Goal: Use online tool/utility: Utilize a website feature to perform a specific function

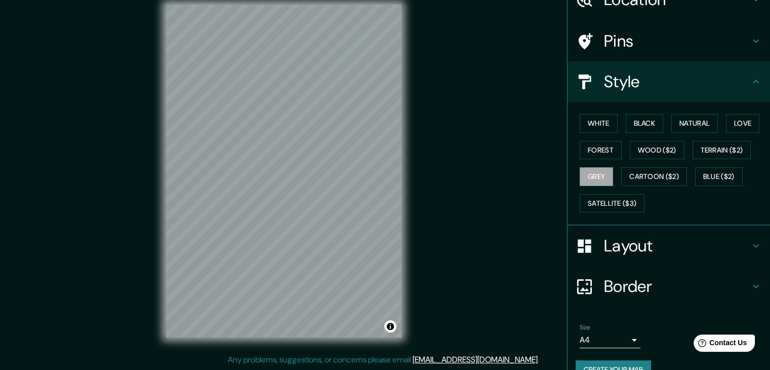
scroll to position [73, 0]
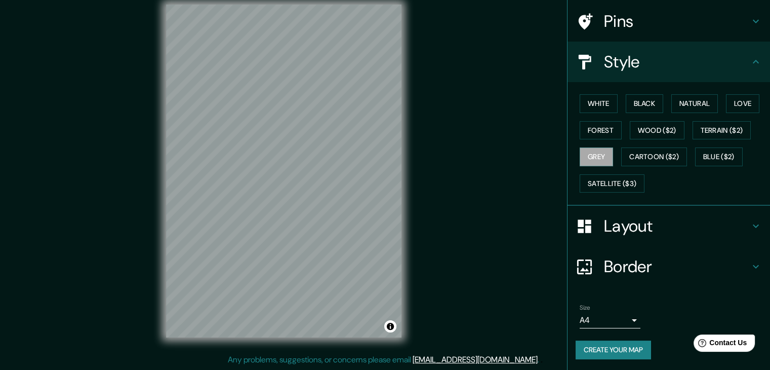
click at [610, 350] on button "Create your map" at bounding box center [613, 349] width 75 height 19
click at [590, 353] on button "Create your map" at bounding box center [613, 349] width 75 height 19
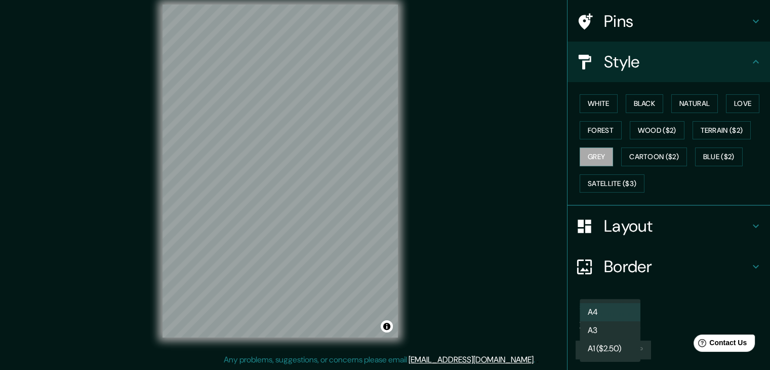
click at [588, 313] on body "Mappin Location [GEOGRAPHIC_DATA], [GEOGRAPHIC_DATA], [GEOGRAPHIC_DATA] Pins St…" at bounding box center [385, 173] width 770 height 370
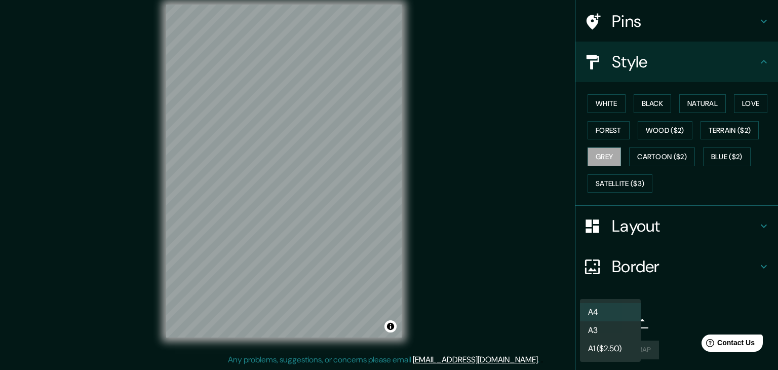
click at [588, 313] on li "A4" at bounding box center [610, 312] width 61 height 18
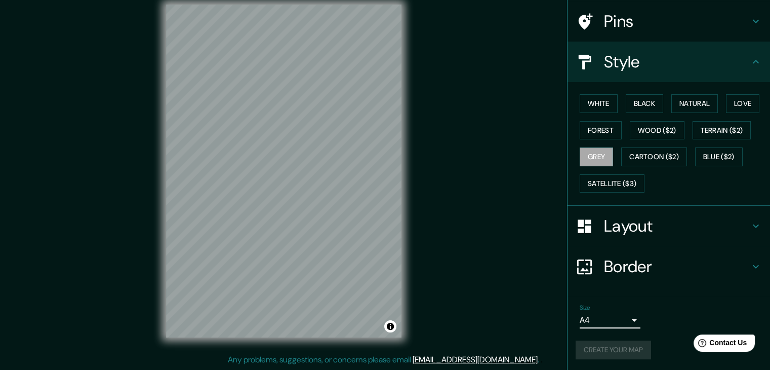
click at [602, 347] on div "Create your map" at bounding box center [669, 349] width 186 height 19
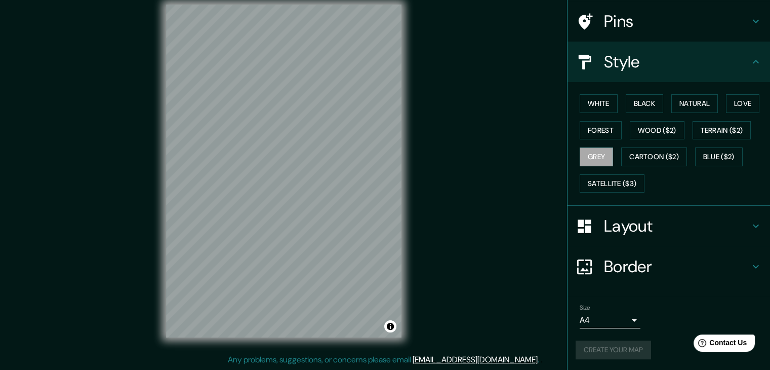
click at [602, 347] on div "Create your map" at bounding box center [669, 349] width 186 height 19
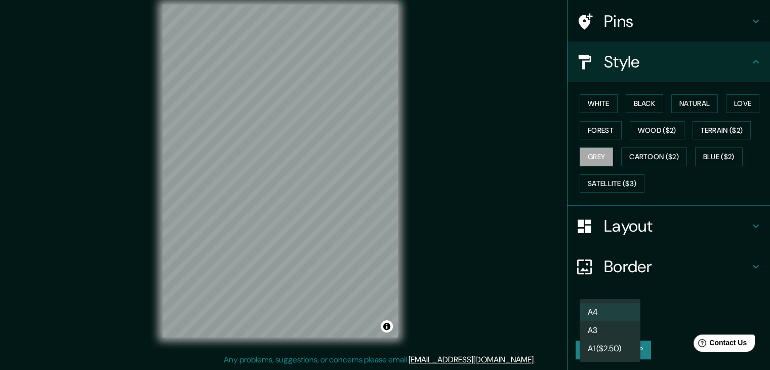
click at [596, 321] on body "Mappin Location [GEOGRAPHIC_DATA], [GEOGRAPHIC_DATA], [GEOGRAPHIC_DATA] Pins St…" at bounding box center [385, 173] width 770 height 370
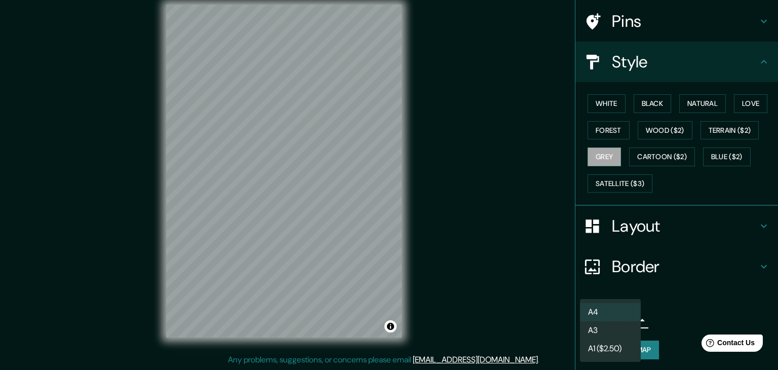
click at [596, 322] on li "A3" at bounding box center [610, 330] width 61 height 18
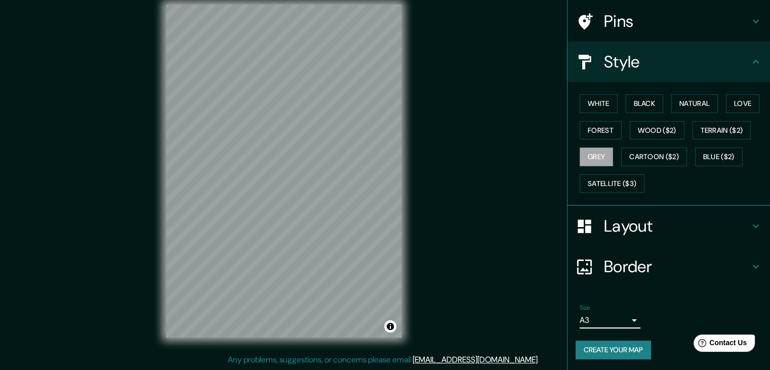
click at [623, 347] on button "Create your map" at bounding box center [613, 349] width 75 height 19
